Goal: Transaction & Acquisition: Obtain resource

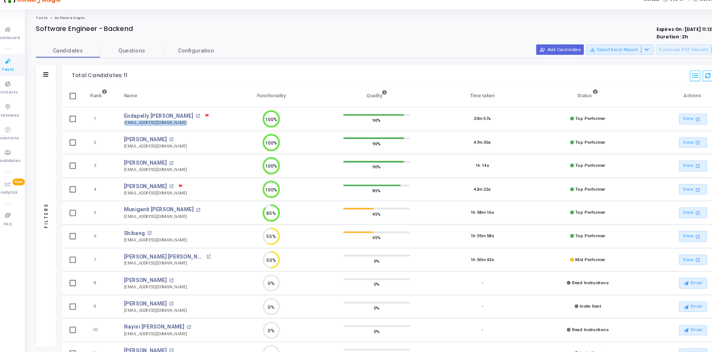
click at [121, 128] on td "Endapelly [PERSON_NAME] open_in_new [EMAIL_ADDRESS][DOMAIN_NAME]" at bounding box center [163, 121] width 95 height 22
click at [124, 128] on td "Endapelly [PERSON_NAME] open_in_new [EMAIL_ADDRESS][DOMAIN_NAME]" at bounding box center [163, 121] width 95 height 22
drag, startPoint x: 122, startPoint y: 124, endPoint x: 179, endPoint y: 125, distance: 56.6
click at [179, 125] on td "Endapelly [PERSON_NAME] open_in_new [EMAIL_ADDRESS][DOMAIN_NAME] [EMAIL_ADDRESS…" at bounding box center [163, 121] width 95 height 22
copy div "[EMAIL_ADDRESS][DOMAIN_NAME]"
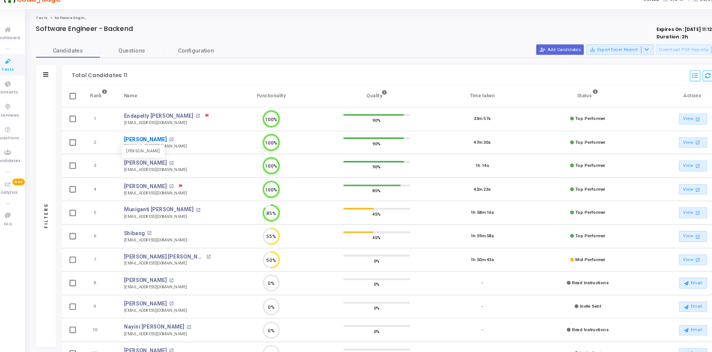
drag, startPoint x: 179, startPoint y: 144, endPoint x: 125, endPoint y: 141, distance: 54.8
click at [124, 141] on td "[PERSON_NAME] [PERSON_NAME] open_in_new [EMAIL_ADDRESS][DOMAIN_NAME] [EMAIL_ADD…" at bounding box center [163, 143] width 95 height 22
drag, startPoint x: 176, startPoint y: 192, endPoint x: 119, endPoint y: 191, distance: 56.2
click at [119, 191] on td "[PERSON_NAME] open_in_new [EMAIL_ADDRESS][DOMAIN_NAME]" at bounding box center [163, 186] width 95 height 22
copy div "[EMAIL_ADDRESS][DOMAIN_NAME]"
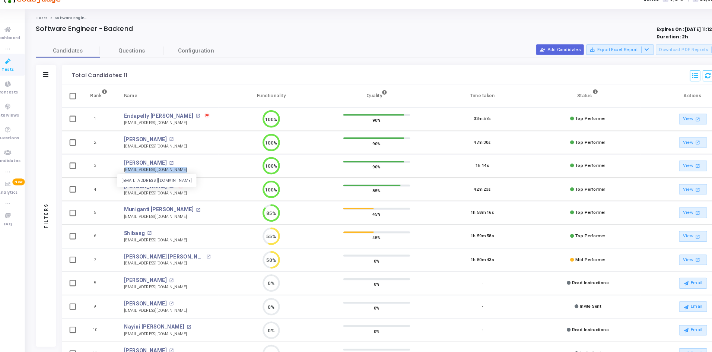
drag, startPoint x: 177, startPoint y: 170, endPoint x: 124, endPoint y: 169, distance: 52.5
click at [124, 169] on td "[PERSON_NAME] open_in_new [EMAIL_ADDRESS][DOMAIN_NAME] [EMAIL_ADDRESS][DOMAIN_N…" at bounding box center [163, 164] width 95 height 22
drag, startPoint x: 175, startPoint y: 214, endPoint x: 123, endPoint y: 213, distance: 52.1
click at [123, 213] on td "Muniganti [PERSON_NAME] open_in_new [EMAIL_ADDRESS][DOMAIN_NAME] [EMAIL_ADDRESS…" at bounding box center [163, 208] width 95 height 22
copy div "[EMAIL_ADDRESS][DOMAIN_NAME]"
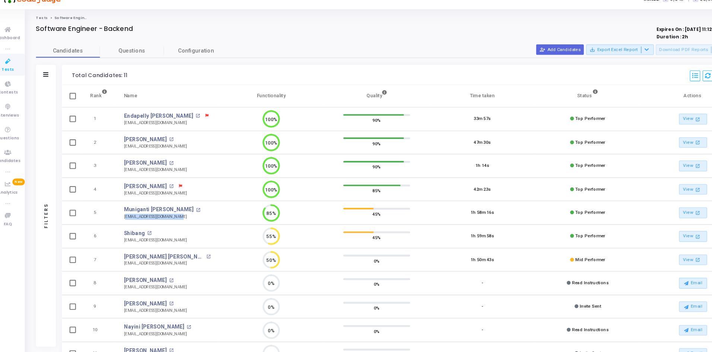
scroll to position [38, 0]
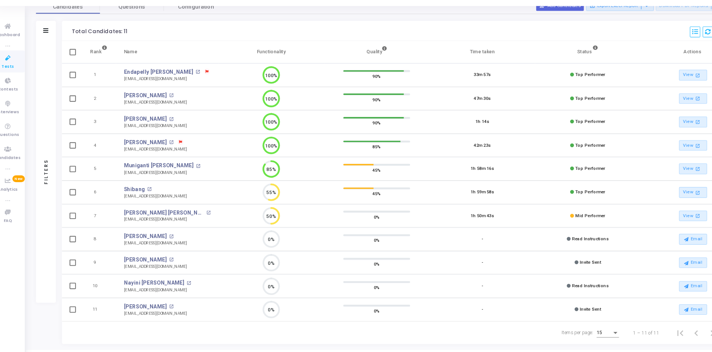
click at [72, 62] on th at bounding box center [75, 61] width 19 height 21
click at [52, 43] on body "</div></div> AN [PERSON_NAME] [PERSON_NAME] Subscribe to a plan of your choice …" at bounding box center [356, 138] width 712 height 352
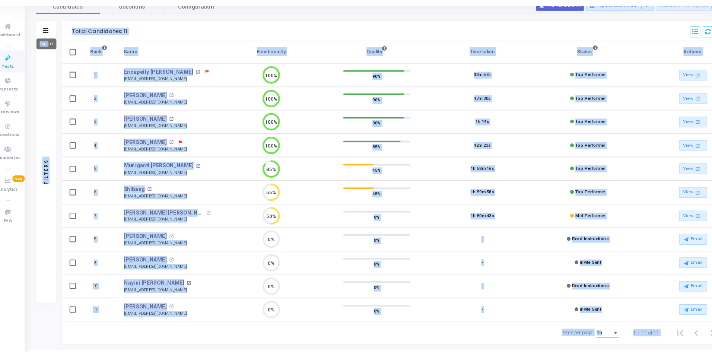
click at [50, 44] on mat-tooltip-component "Expand" at bounding box center [51, 54] width 29 height 20
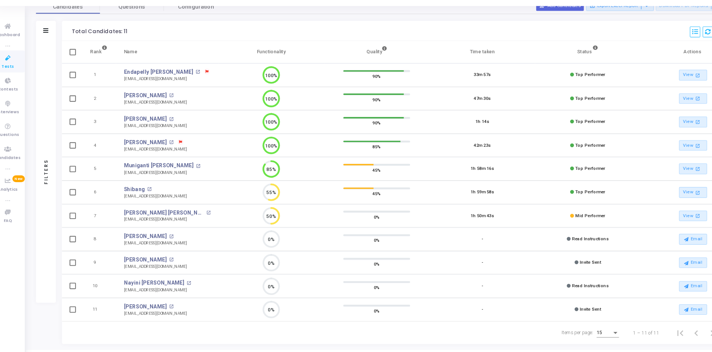
click at [53, 39] on div at bounding box center [51, 42] width 5 height 6
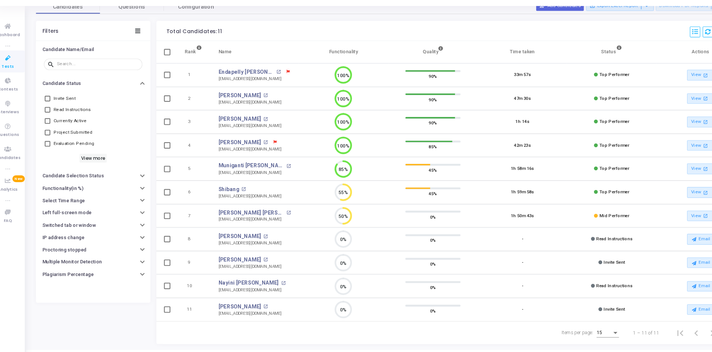
click at [87, 152] on div "Invite Sent Read Instructions Currently Active Project Submitted Evaluation Pen…" at bounding box center [96, 131] width 92 height 71
click at [88, 159] on h6 "View more" at bounding box center [96, 160] width 26 height 8
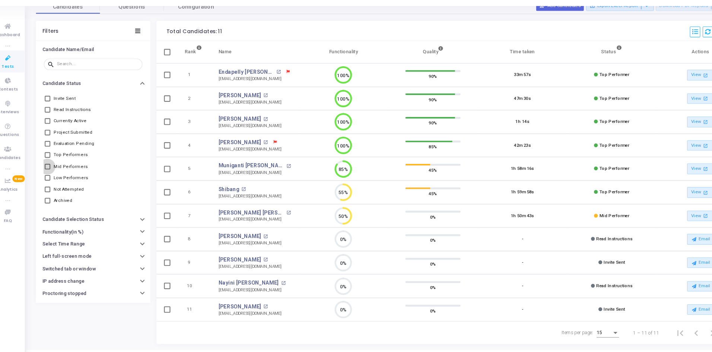
click at [60, 167] on span "Mid Performers" at bounding box center [74, 167] width 32 height 9
click at [53, 170] on input "Mid Performers" at bounding box center [52, 170] width 0 height 0
checkbox input "true"
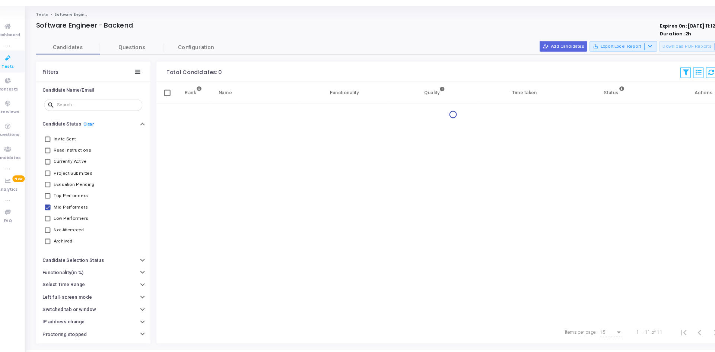
click at [63, 174] on span "Project Submitted" at bounding box center [76, 174] width 36 height 9
click at [53, 177] on input "Project Submitted" at bounding box center [52, 177] width 0 height 0
checkbox input "true"
click at [61, 194] on span "Top Performers" at bounding box center [74, 195] width 32 height 9
click at [53, 198] on input "Top Performers" at bounding box center [52, 198] width 0 height 0
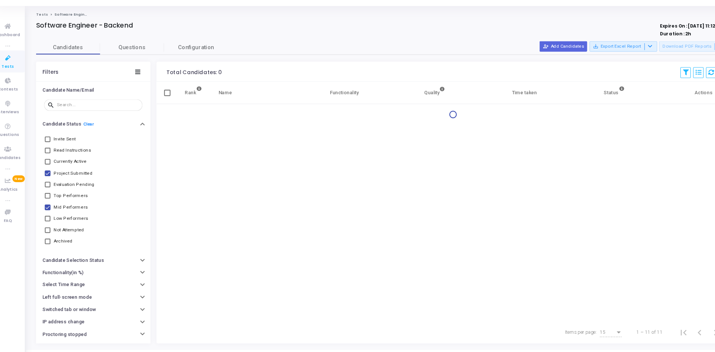
checkbox input "true"
click at [60, 171] on span "Project Submitted" at bounding box center [76, 174] width 36 height 9
click at [53, 177] on input "Project Submitted" at bounding box center [52, 177] width 0 height 0
checkbox input "false"
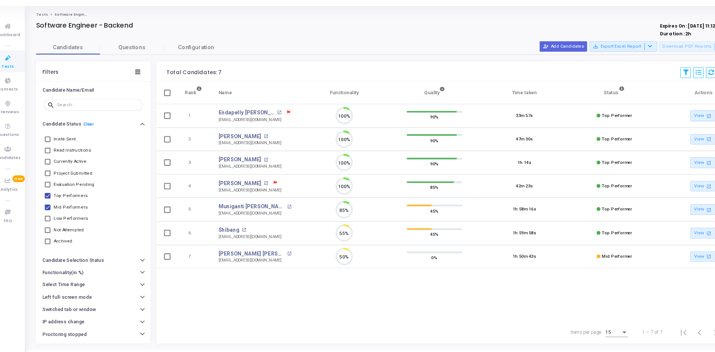
scroll to position [3, 3]
click at [138, 78] on icon at bounding box center [136, 80] width 5 height 4
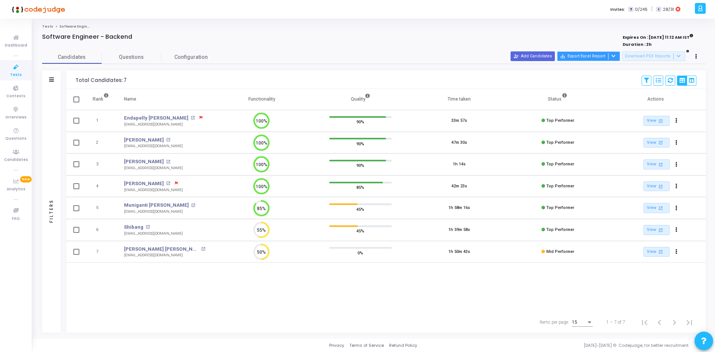
click at [614, 55] on icon at bounding box center [613, 56] width 4 height 4
click at [609, 74] on button "Export with applied filter" at bounding box center [592, 70] width 61 height 13
click at [617, 54] on div at bounding box center [612, 56] width 9 height 6
